Goal: Information Seeking & Learning: Learn about a topic

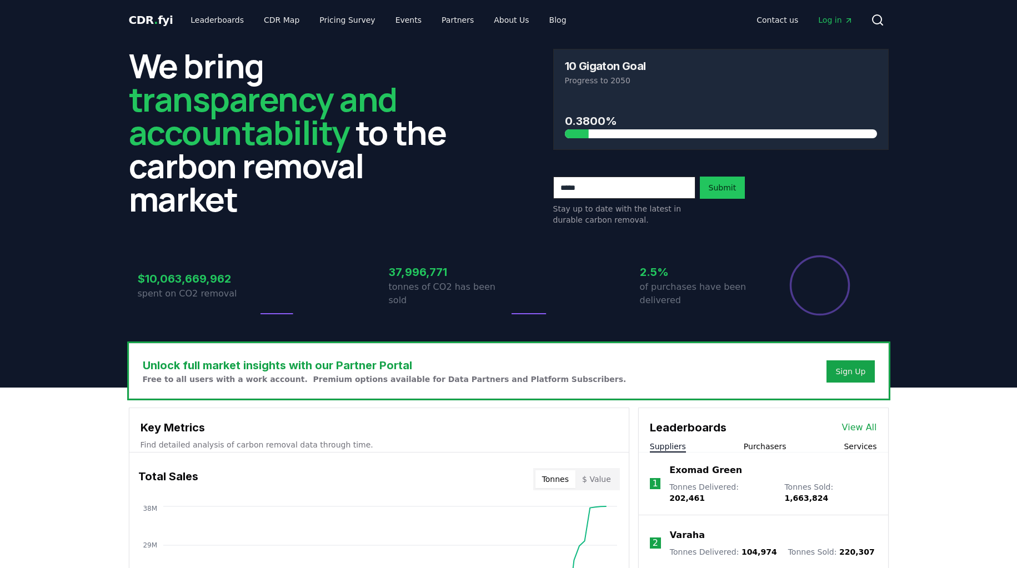
scroll to position [718, 0]
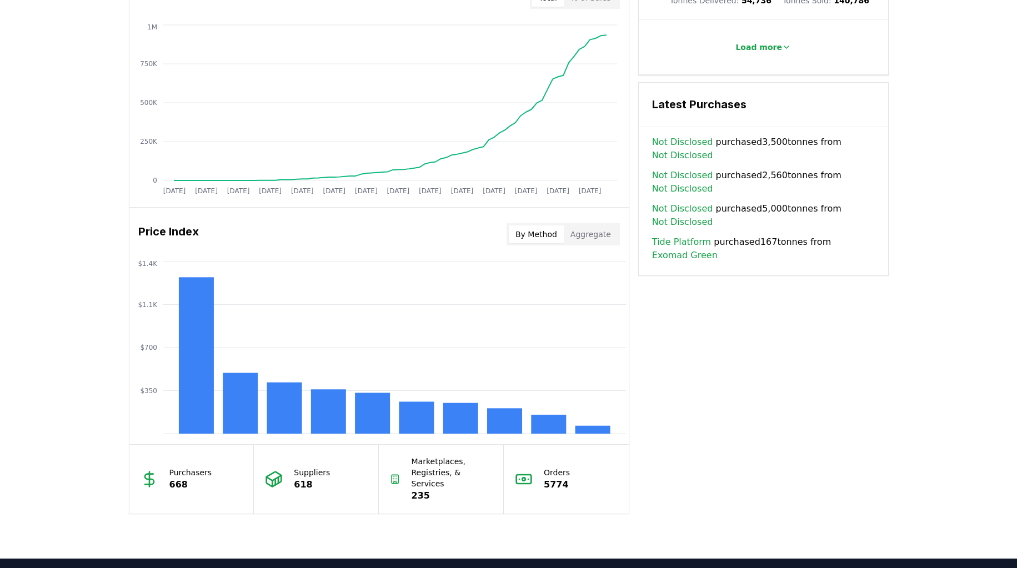
click at [300, 467] on p "Suppliers" at bounding box center [312, 472] width 36 height 11
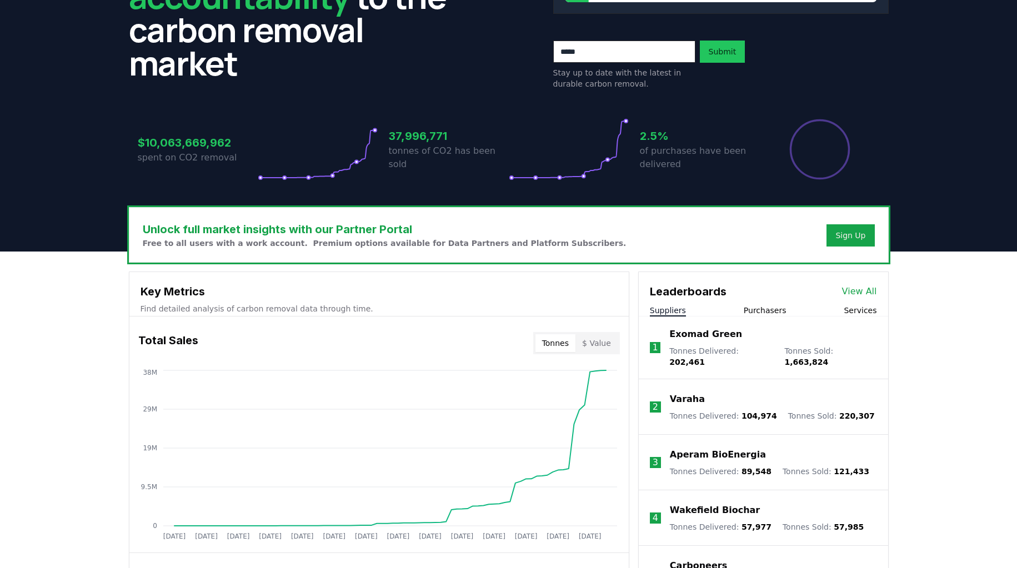
scroll to position [449, 0]
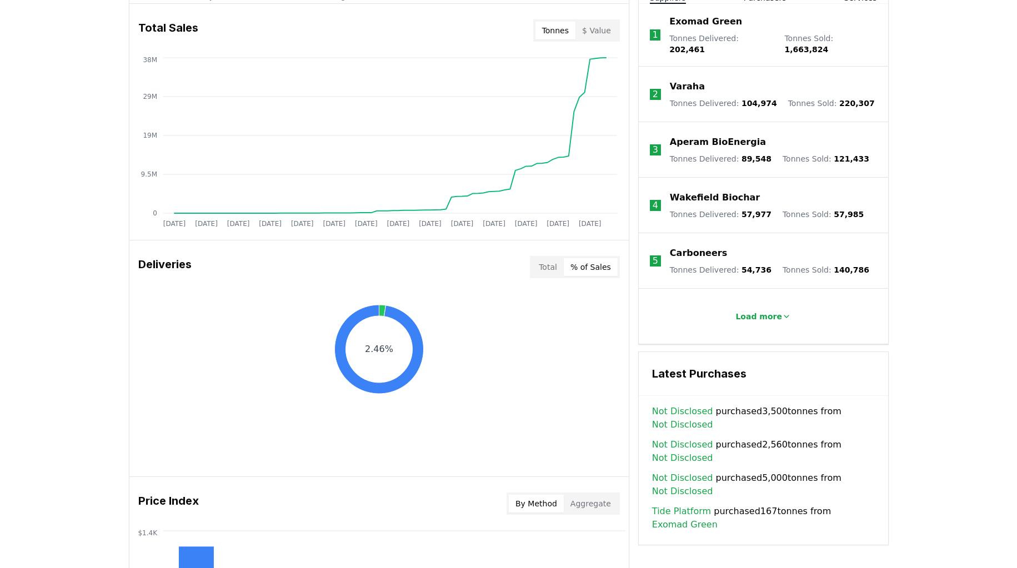
click at [591, 266] on button "% of Sales" at bounding box center [591, 267] width 54 height 18
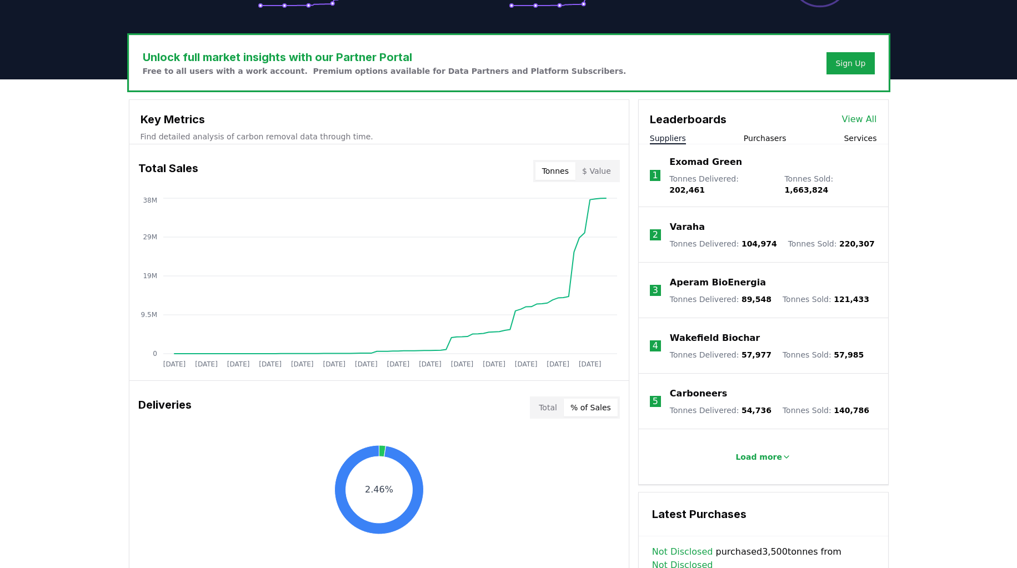
scroll to position [308, 0]
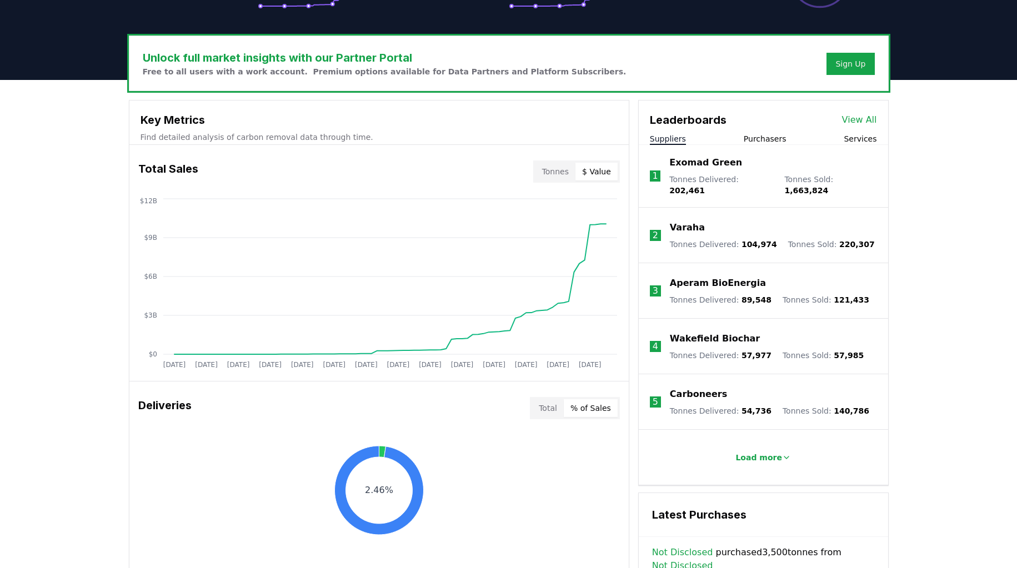
click at [604, 173] on button "$ Value" at bounding box center [596, 172] width 42 height 18
click at [559, 172] on button "Tonnes" at bounding box center [555, 172] width 40 height 18
click at [595, 174] on button "$ Value" at bounding box center [596, 172] width 42 height 18
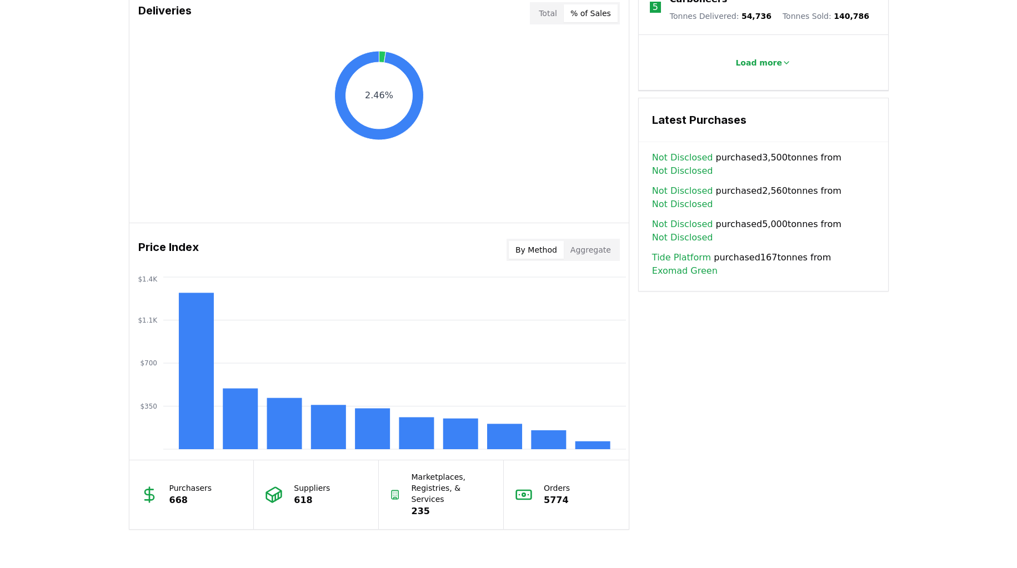
scroll to position [734, 0]
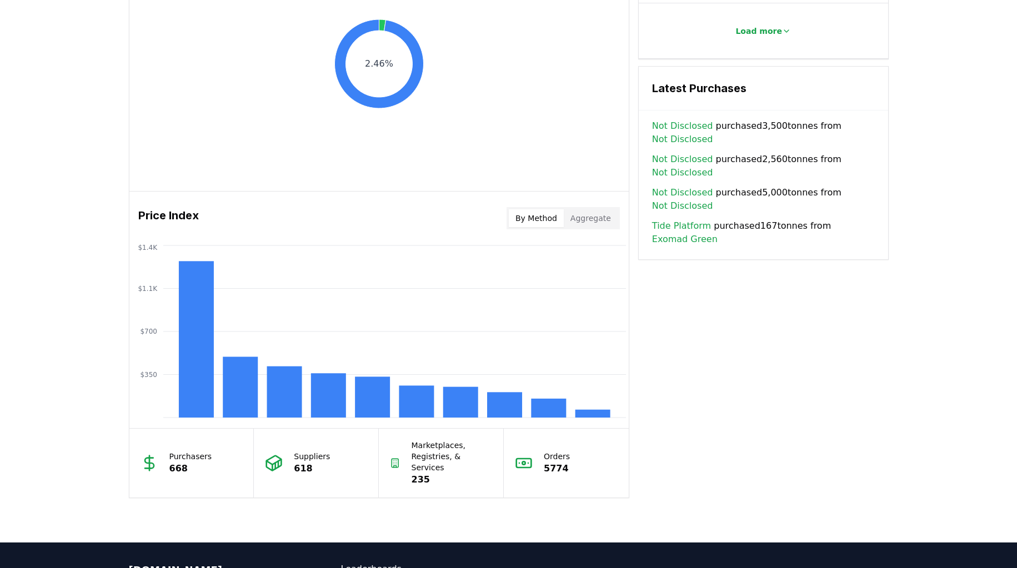
click at [555, 462] on p "5774" at bounding box center [557, 468] width 26 height 13
click at [549, 409] on rect at bounding box center [548, 408] width 35 height 19
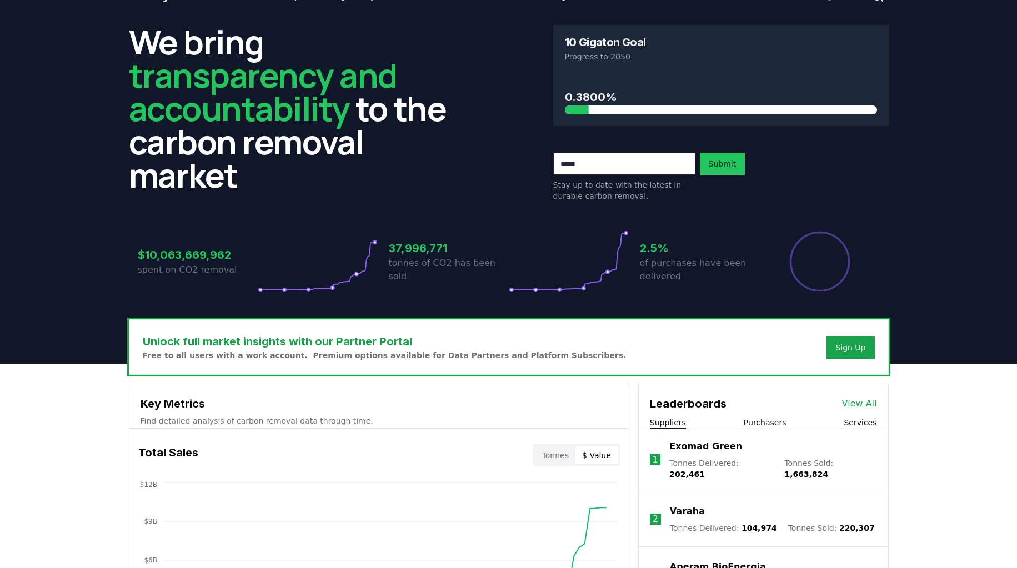
scroll to position [0, 0]
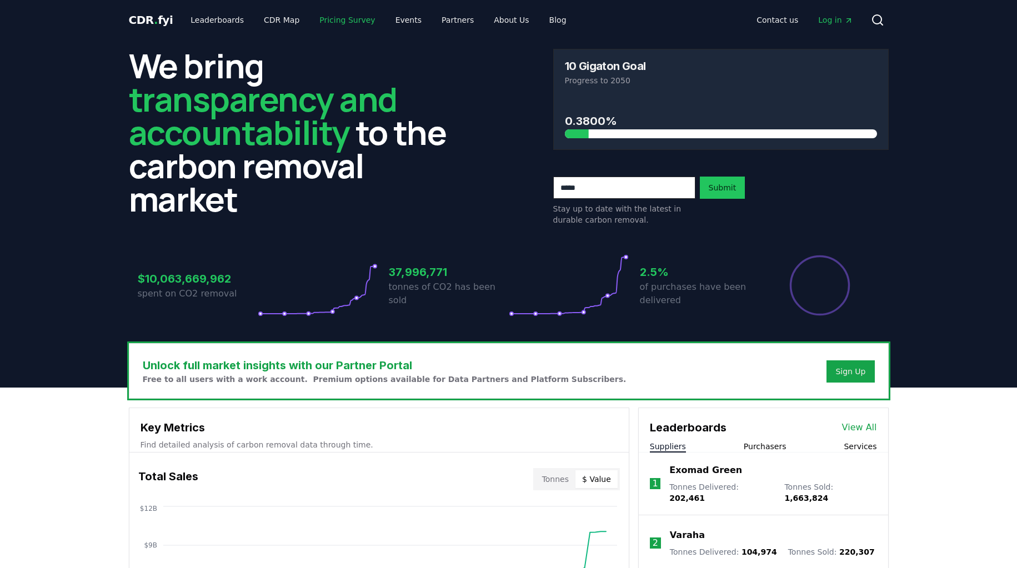
click at [313, 20] on link "Pricing Survey" at bounding box center [346, 20] width 73 height 20
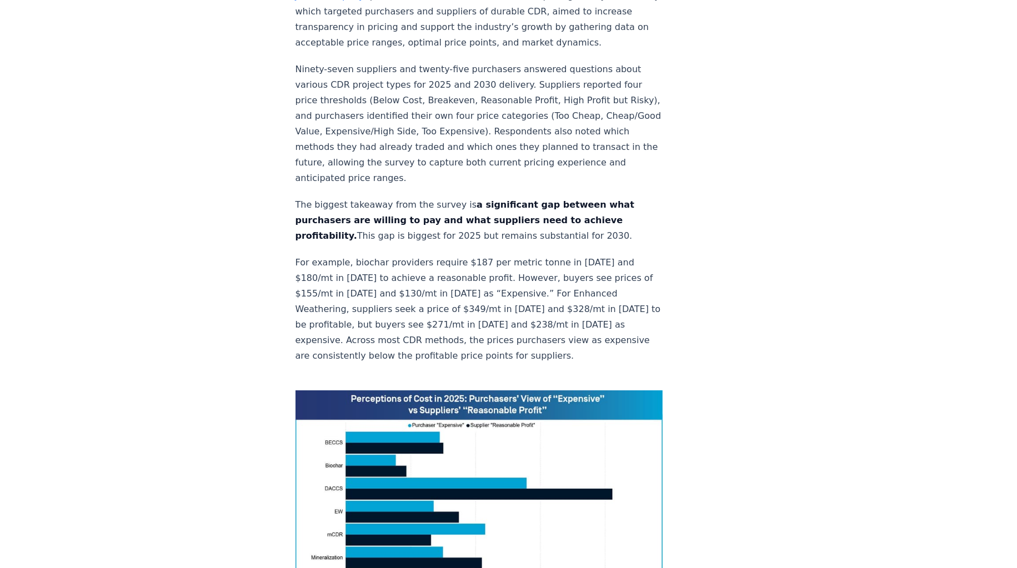
scroll to position [571, 0]
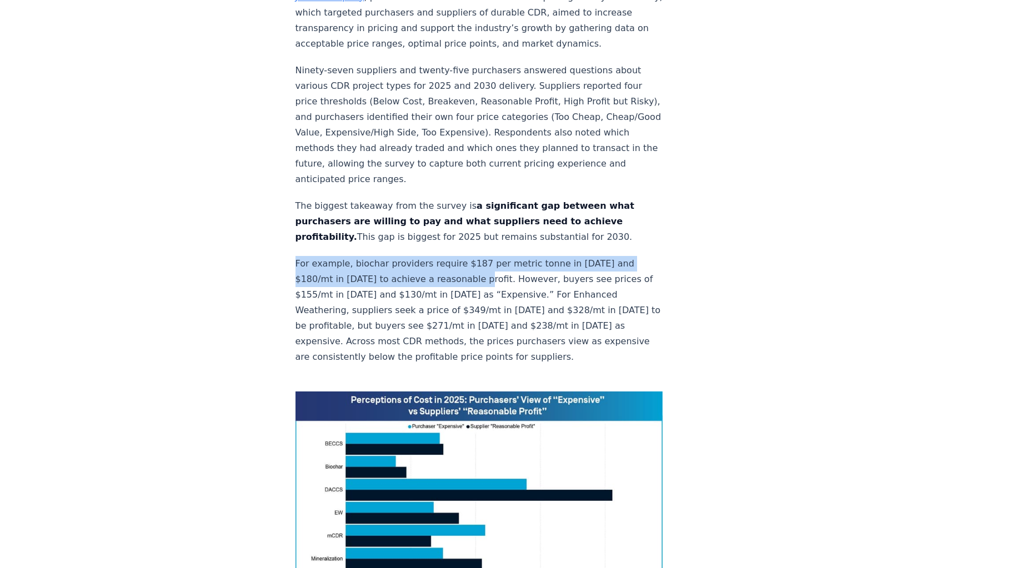
drag, startPoint x: 294, startPoint y: 134, endPoint x: 481, endPoint y: 152, distance: 188.4
copy p "For example, biochar providers require $187 per metric tonne in 2025 and $180/m…"
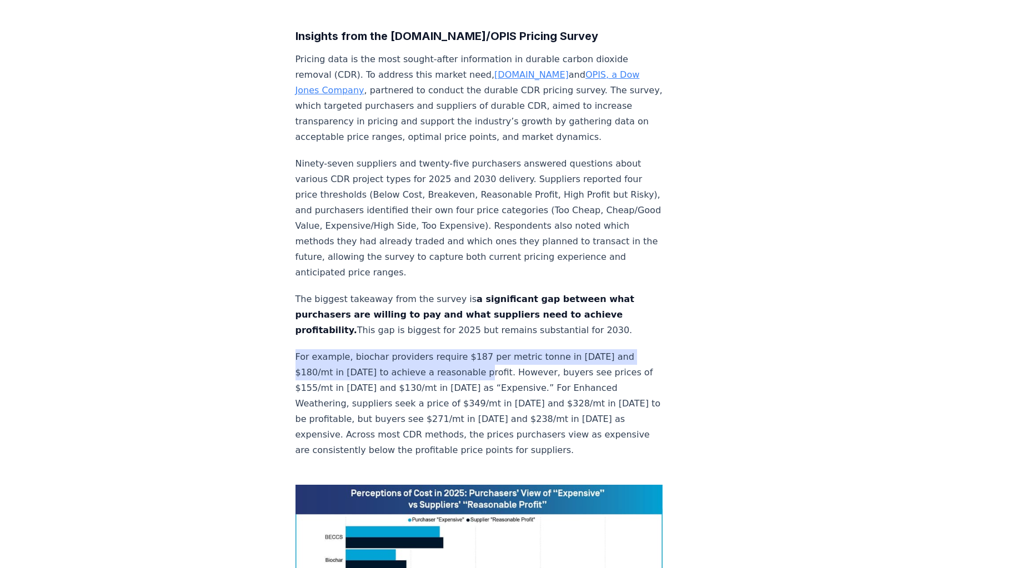
scroll to position [339, 0]
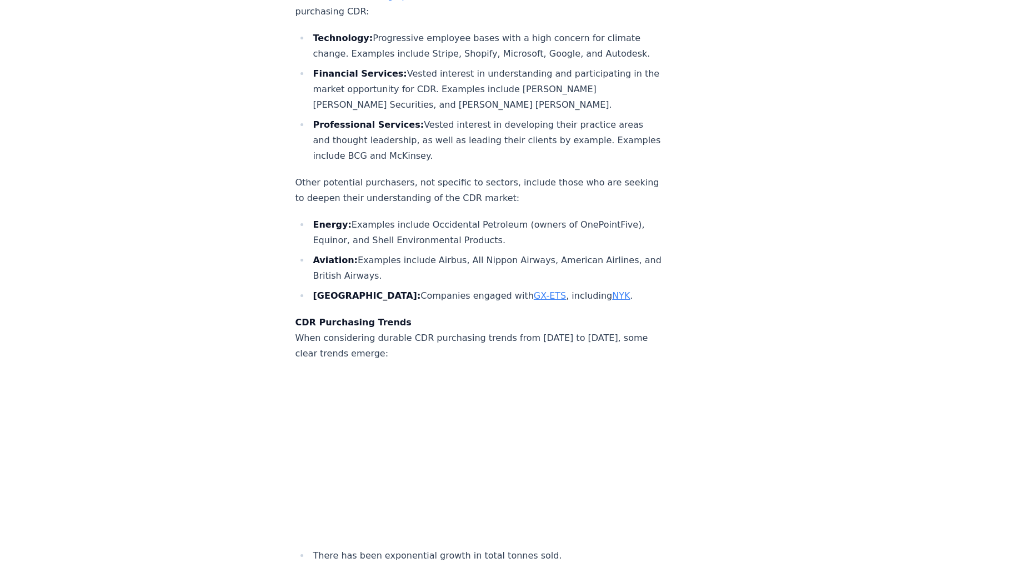
scroll to position [3871, 0]
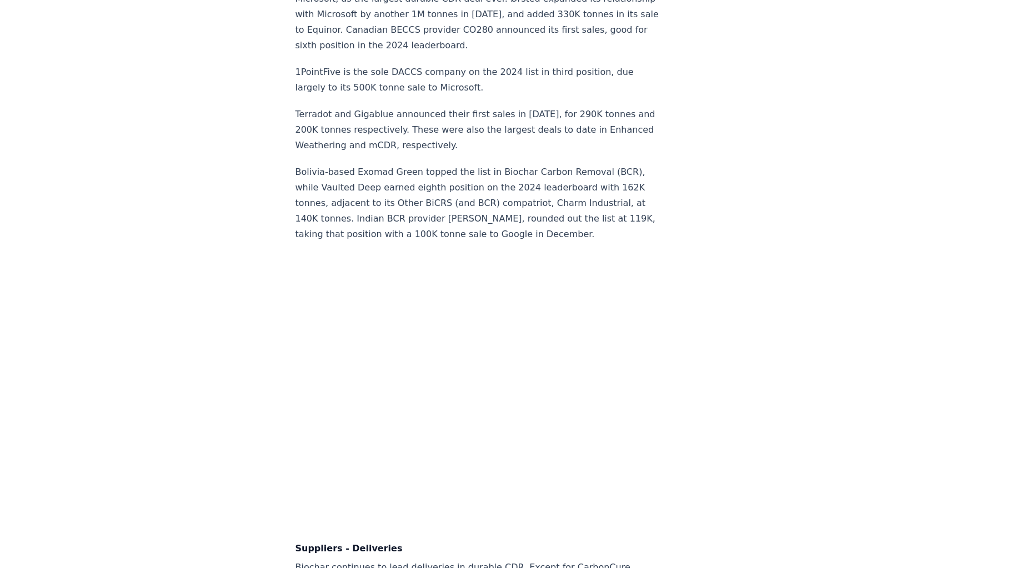
scroll to position [7292, 0]
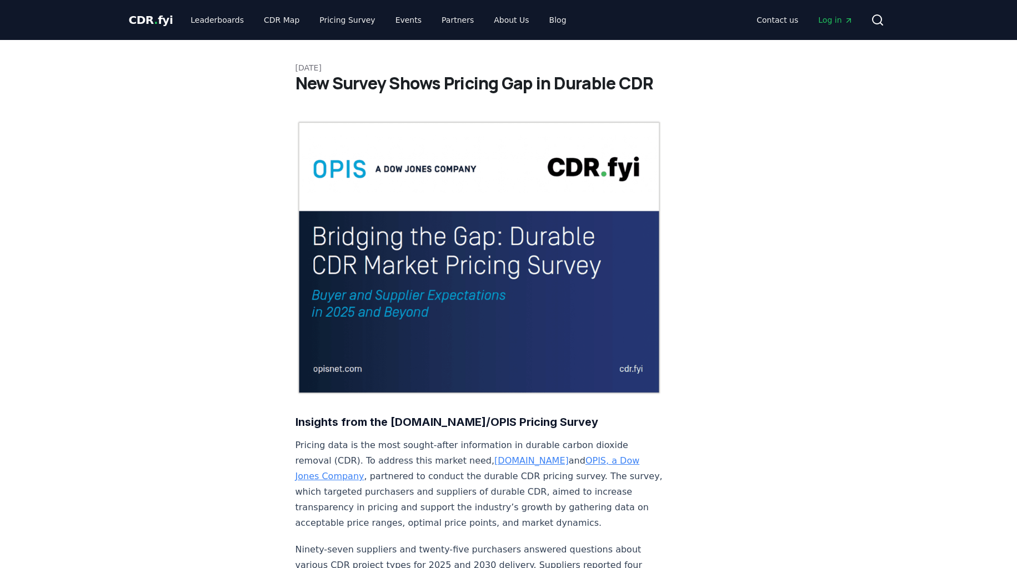
scroll to position [339, 0]
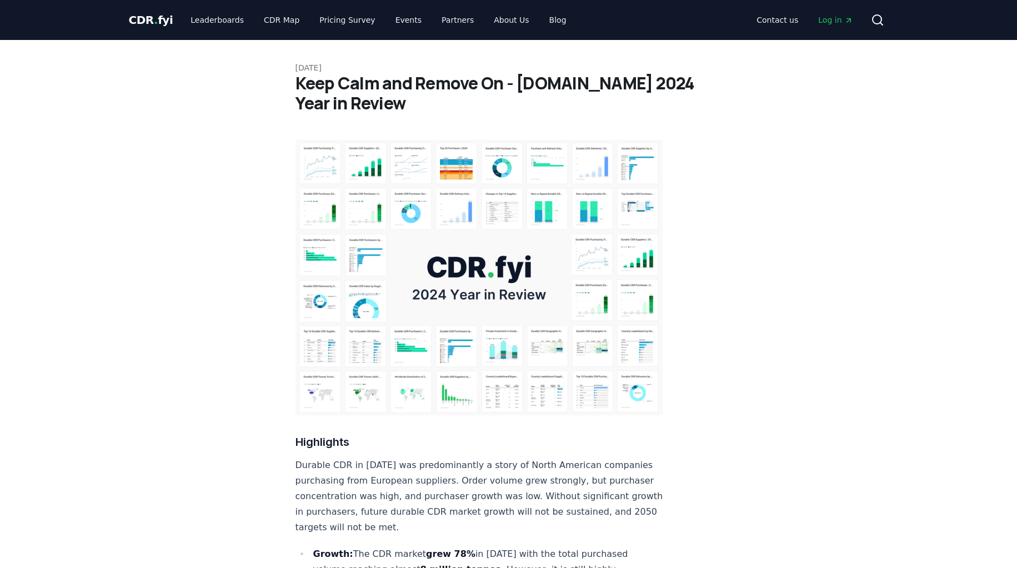
scroll to position [10902, 0]
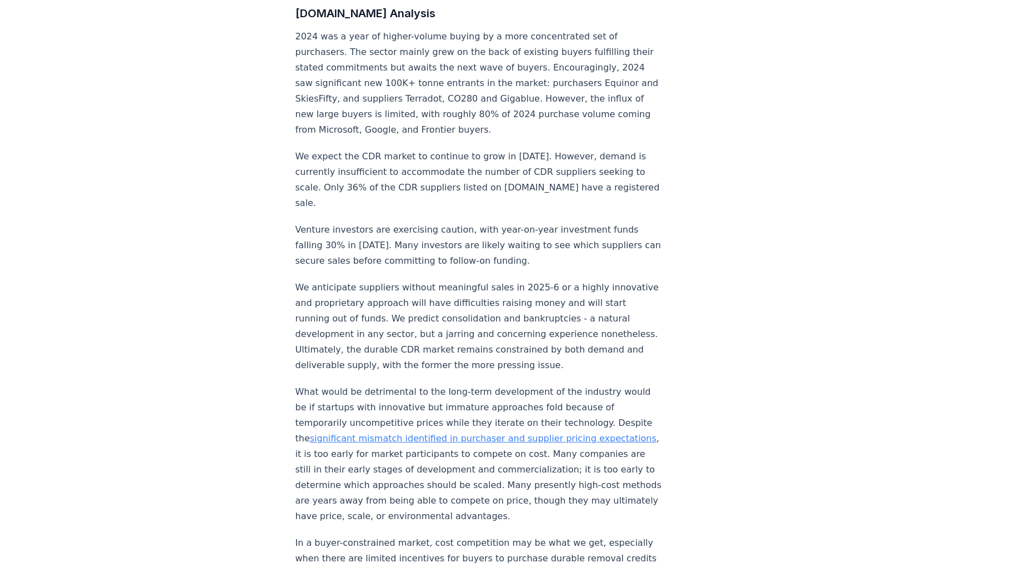
scroll to position [3356, 0]
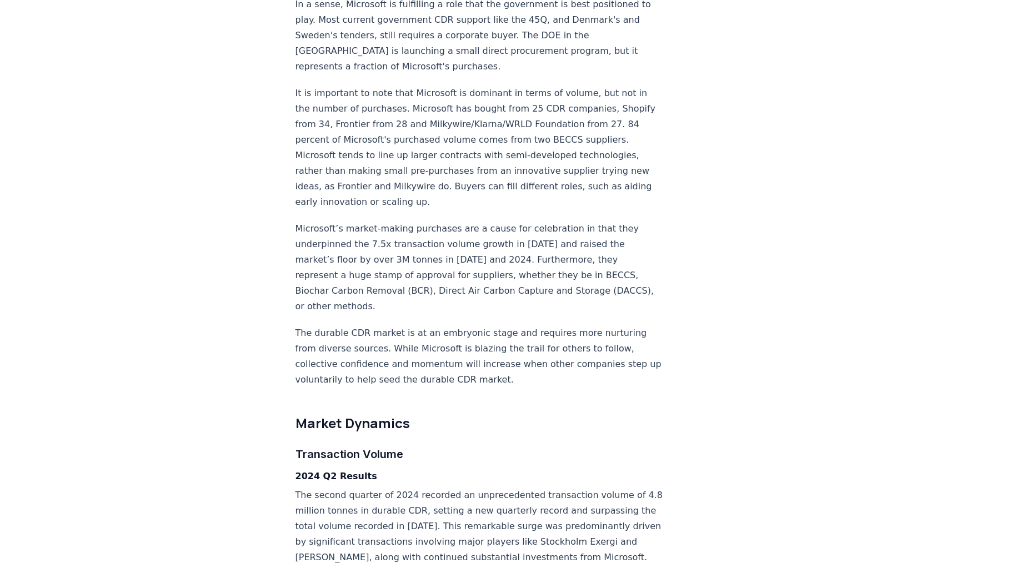
scroll to position [923, 0]
